Goal: Entertainment & Leisure: Browse casually

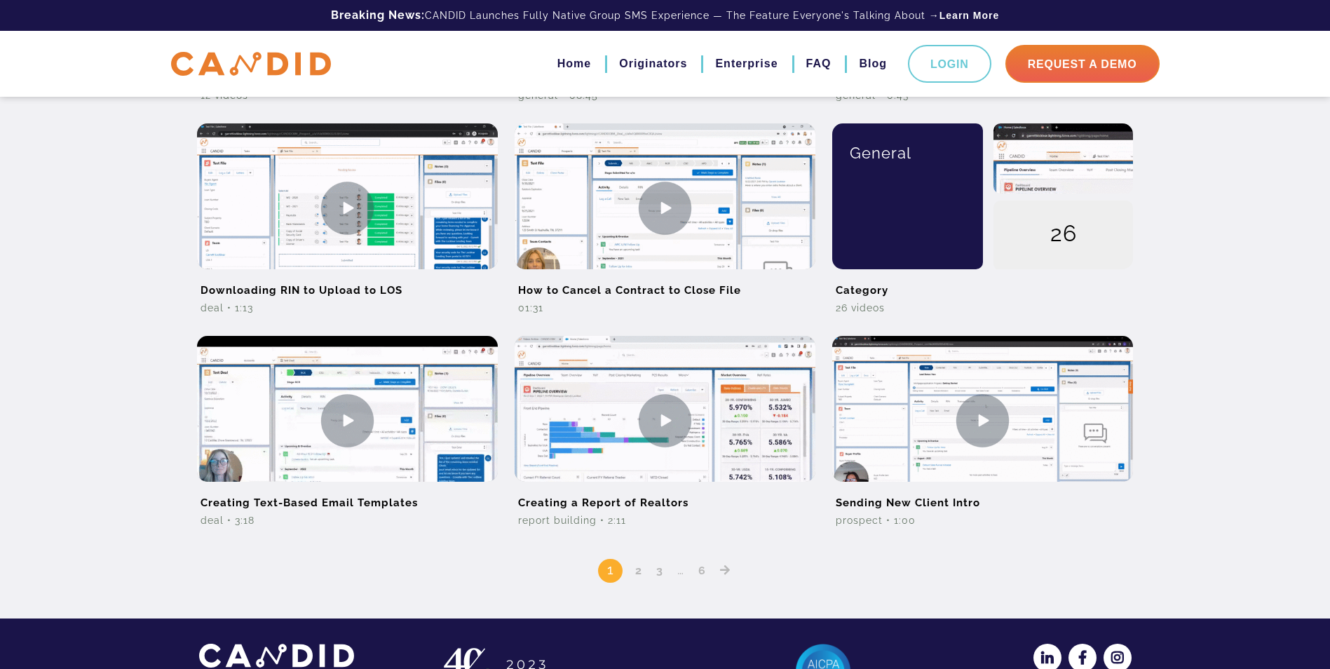
scroll to position [1075, 0]
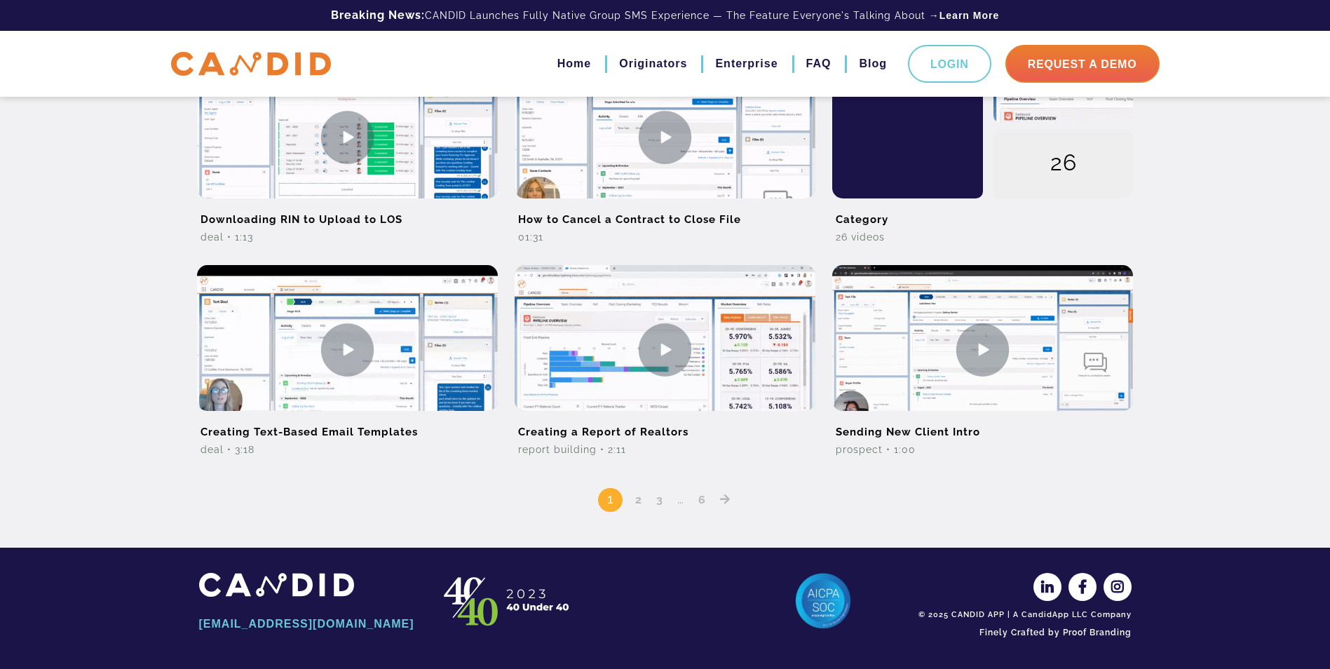
click at [638, 503] on link "2" at bounding box center [638, 499] width 17 height 13
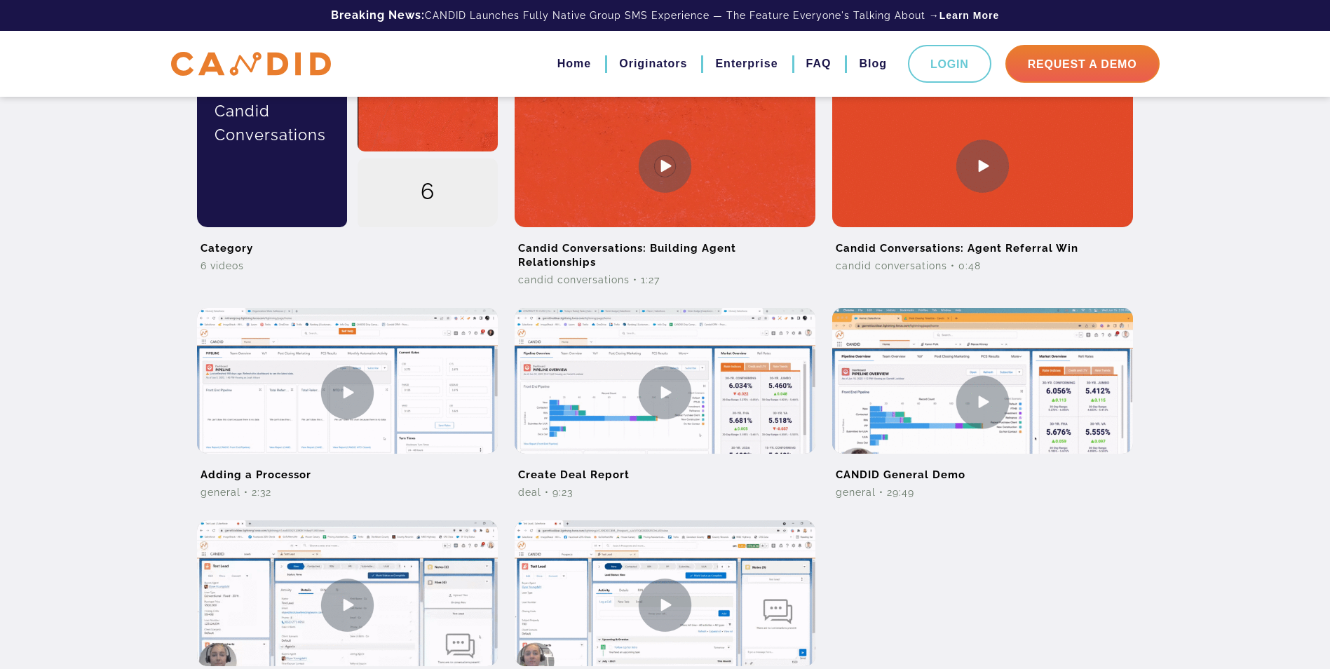
scroll to position [982, 0]
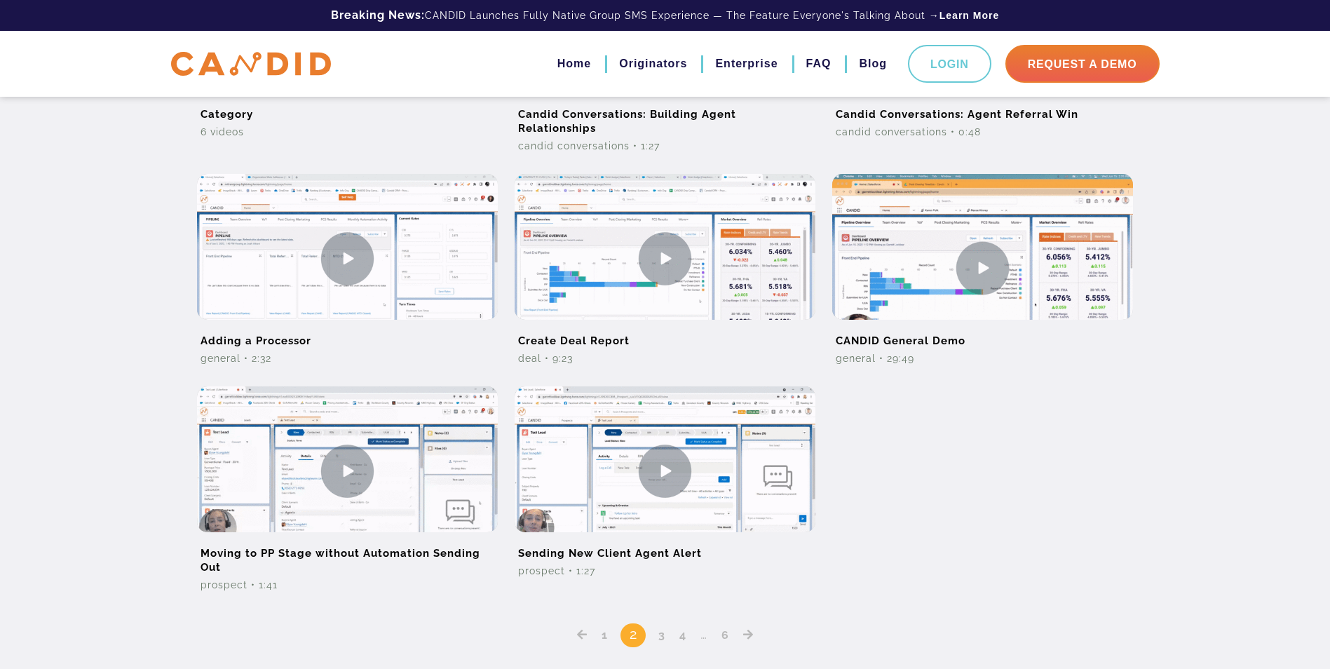
click at [662, 634] on link "3" at bounding box center [661, 634] width 17 height 13
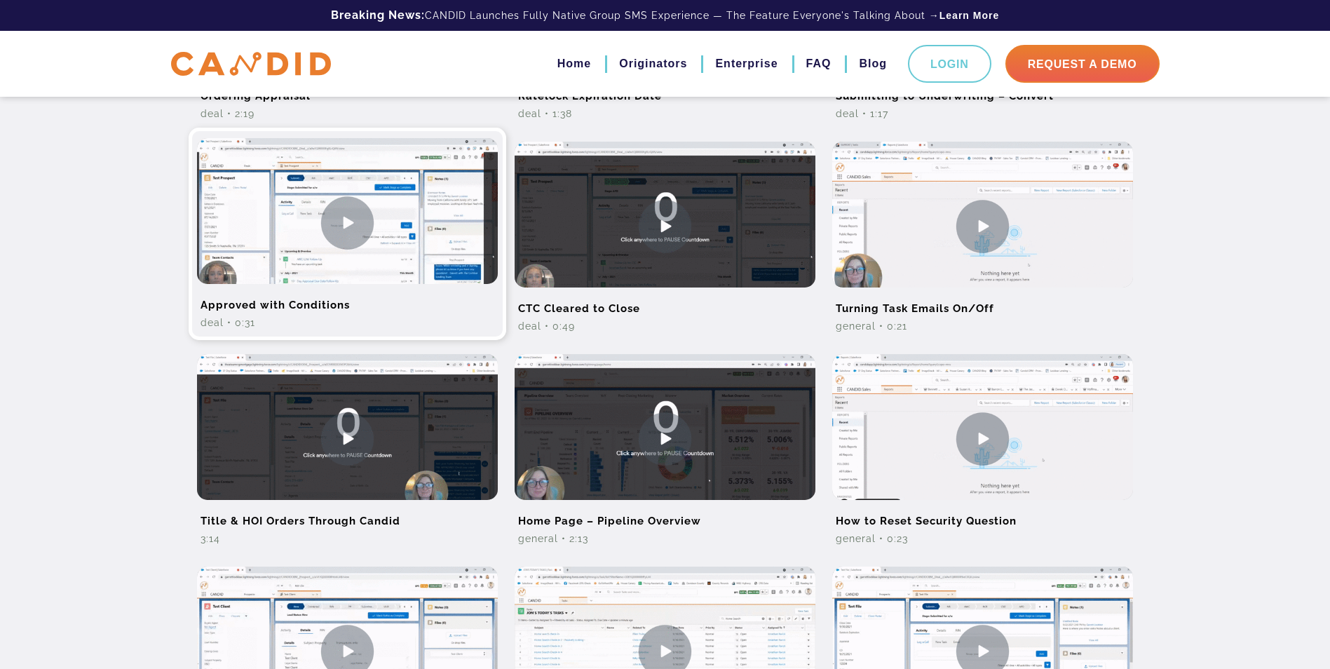
scroll to position [841, 0]
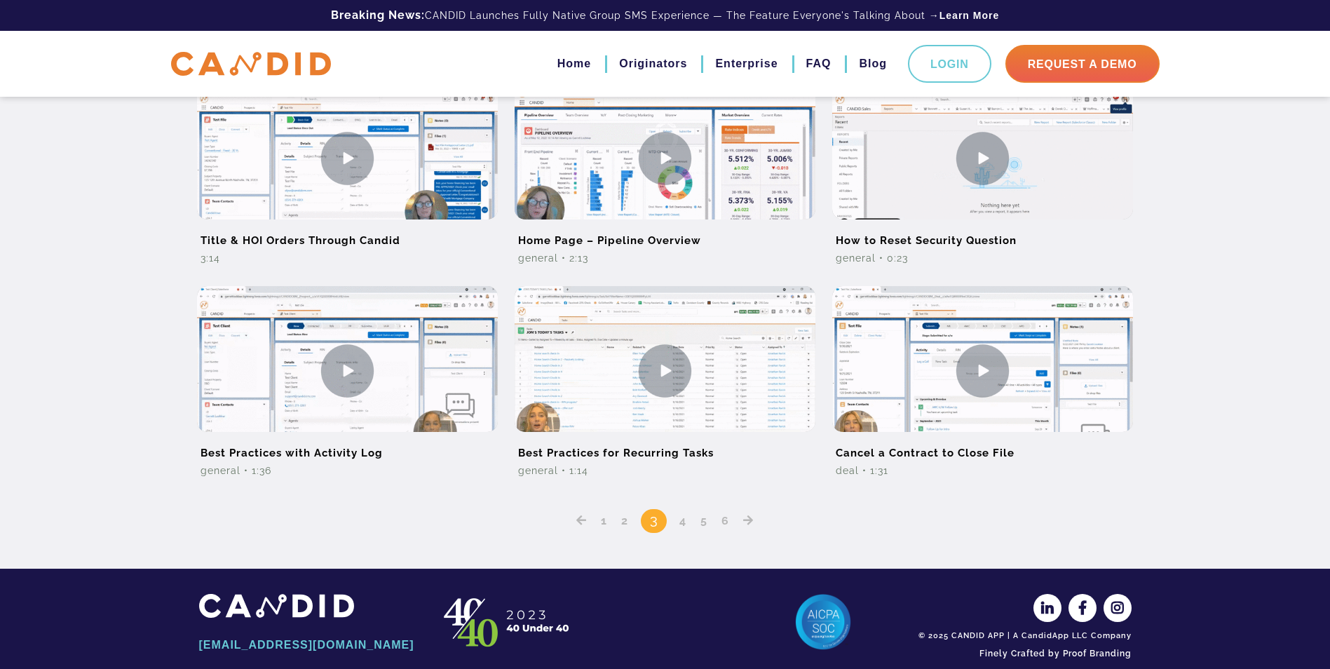
click at [683, 527] on div "1 2 3 4 5 6" at bounding box center [665, 511] width 932 height 46
click at [686, 517] on link "4" at bounding box center [682, 520] width 17 height 13
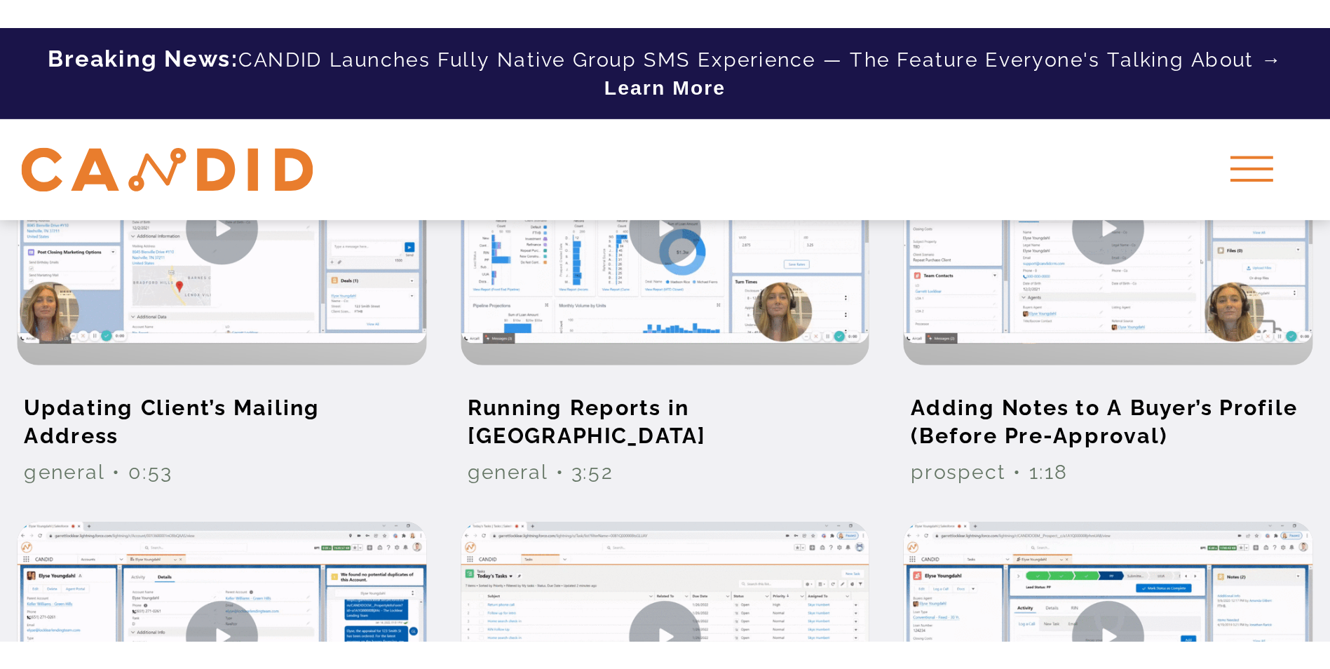
scroll to position [750, 0]
